Goal: Information Seeking & Learning: Learn about a topic

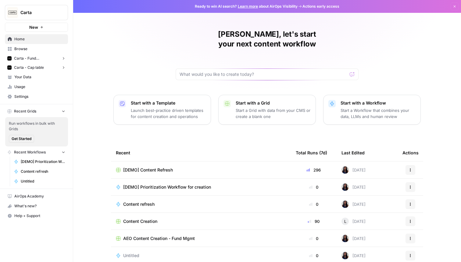
click at [44, 59] on span "Carta - Fund Administration" at bounding box center [36, 58] width 45 height 5
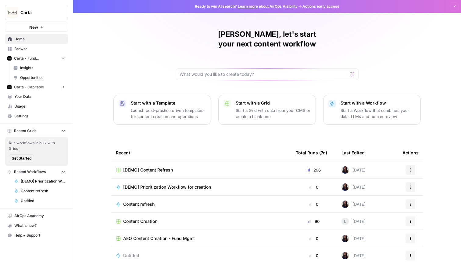
click at [53, 65] on span "Insights" at bounding box center [42, 67] width 45 height 5
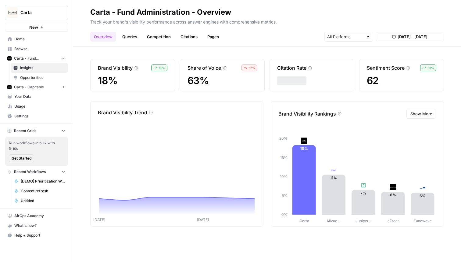
click at [208, 37] on link "Pages" at bounding box center [213, 37] width 19 height 10
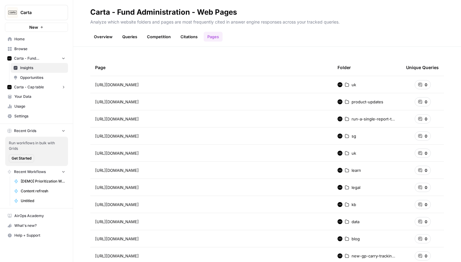
click at [292, 89] on td "[URL][DOMAIN_NAME]" at bounding box center [211, 84] width 243 height 17
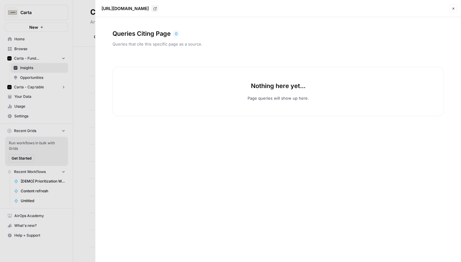
click at [453, 10] on icon "button" at bounding box center [454, 9] width 4 height 4
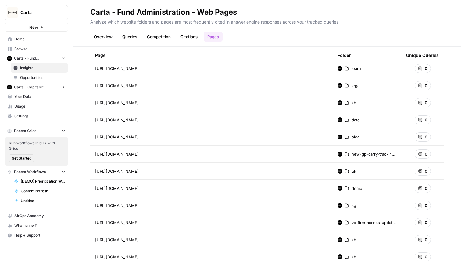
scroll to position [186, 0]
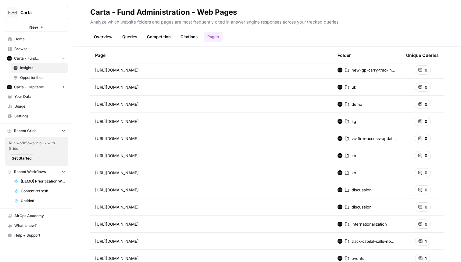
click at [275, 238] on div "[URL][DOMAIN_NAME] Go to page" at bounding box center [211, 240] width 233 height 7
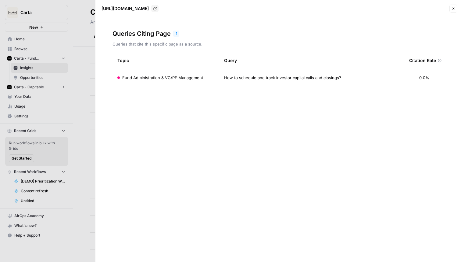
click at [81, 70] on div at bounding box center [230, 131] width 461 height 262
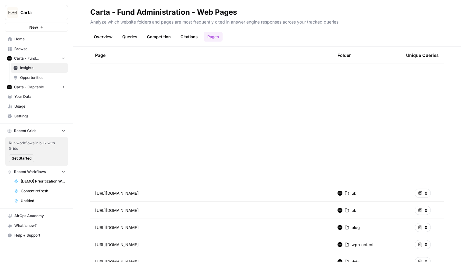
scroll to position [1895, 0]
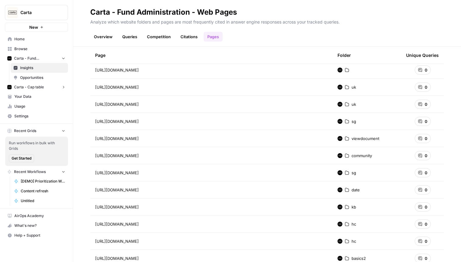
click at [107, 35] on link "Overview" at bounding box center [103, 37] width 26 height 10
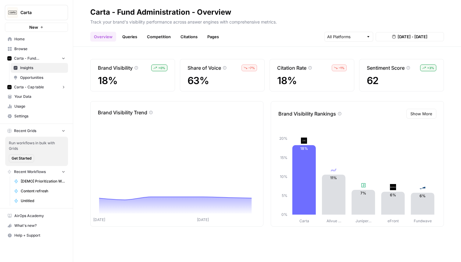
click at [132, 39] on link "Queries" at bounding box center [130, 37] width 22 height 10
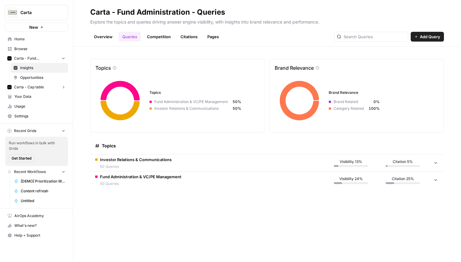
click at [182, 160] on td "Investor Relations & Communications 50 Queries" at bounding box center [207, 162] width 235 height 17
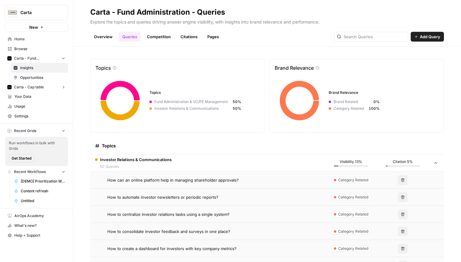
click at [163, 184] on td "How can an online platform help in managing shareholder approvals?" at bounding box center [207, 179] width 235 height 17
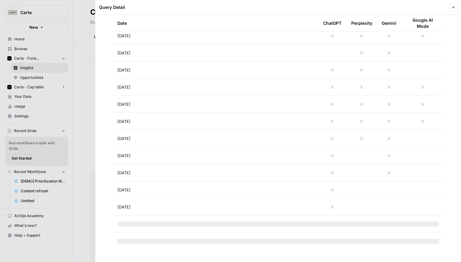
scroll to position [453, 0]
